Goal: Information Seeking & Learning: Learn about a topic

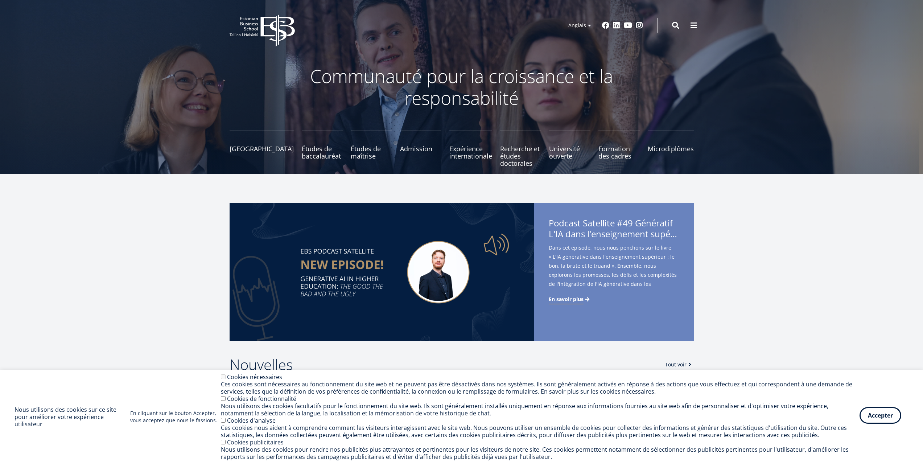
click at [874, 412] on font "Accepter" at bounding box center [880, 415] width 25 height 8
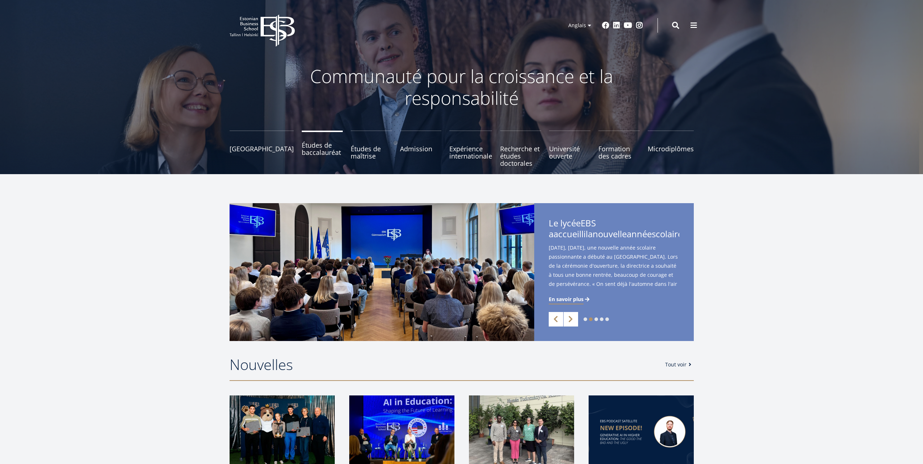
click at [313, 149] on font "Études de baccalauréat" at bounding box center [321, 149] width 39 height 16
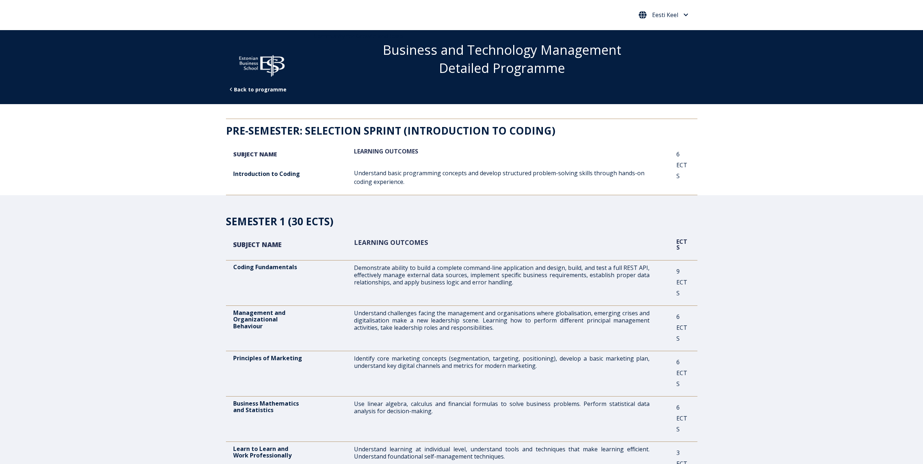
click at [686, 14] on icon "Eesti Keel" at bounding box center [686, 14] width 5 height 5
click at [655, 26] on link "English" at bounding box center [662, 31] width 41 height 12
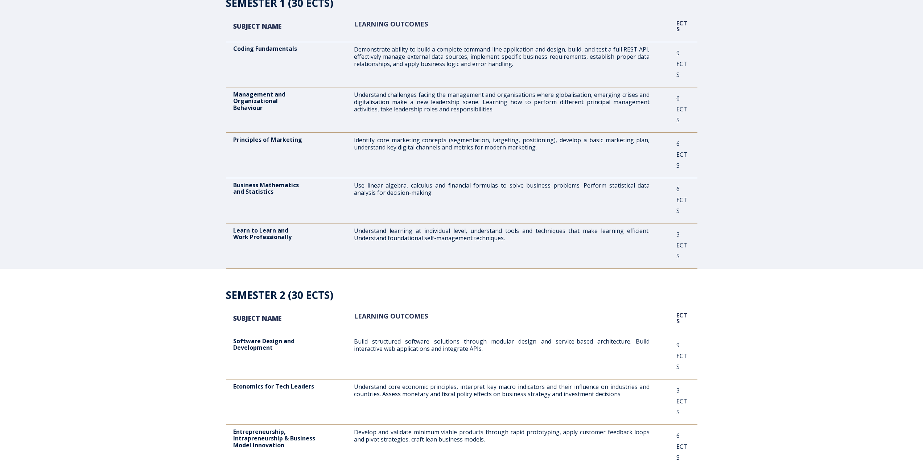
scroll to position [145, 0]
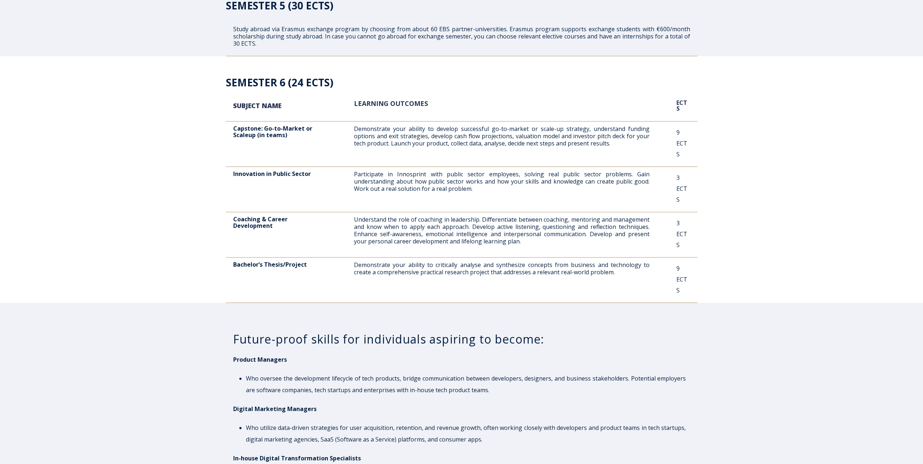
scroll to position [1414, 0]
